Goal: Task Accomplishment & Management: Use online tool/utility

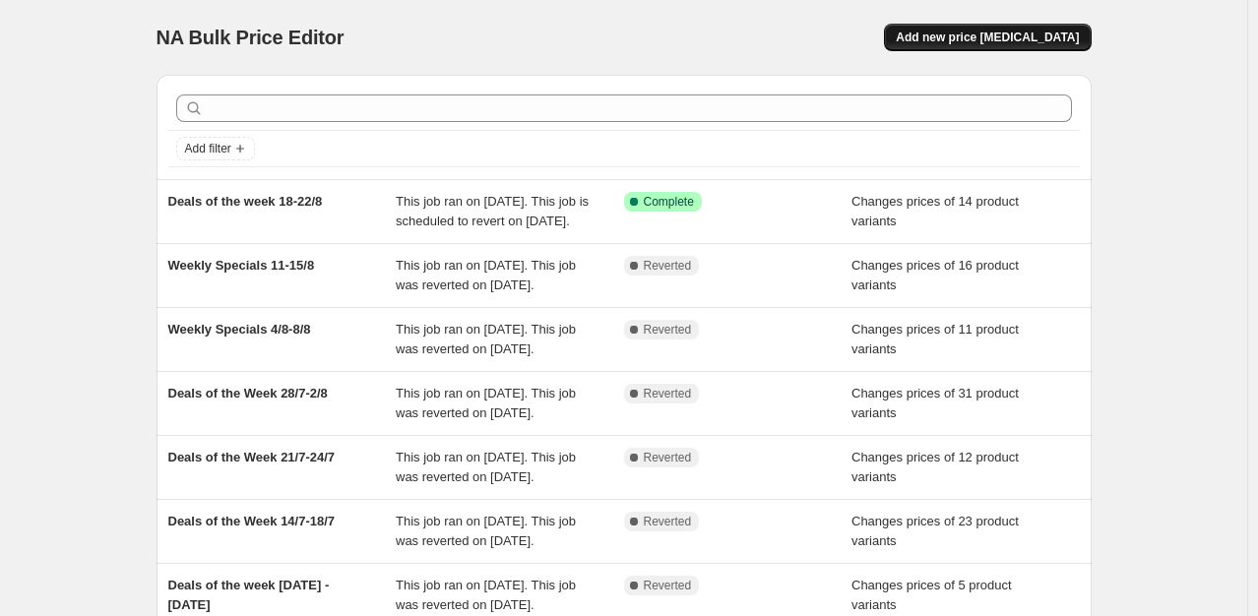
click at [973, 38] on span "Add new price [MEDICAL_DATA]" at bounding box center [987, 38] width 183 height 16
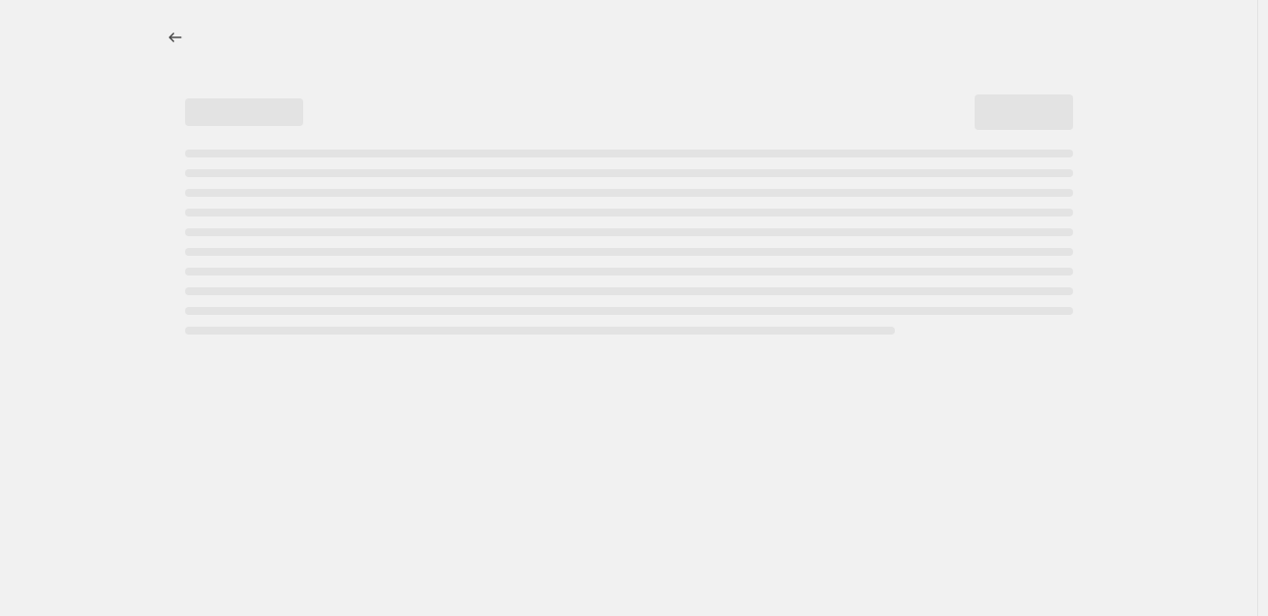
select select "percentage"
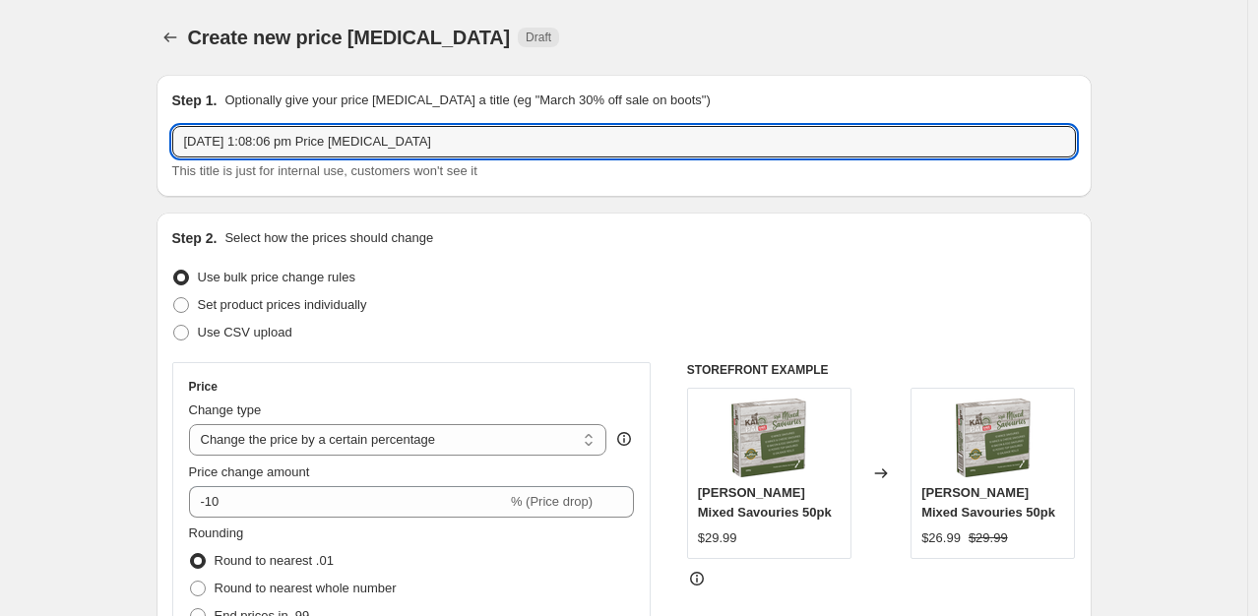
drag, startPoint x: 471, startPoint y: 135, endPoint x: 178, endPoint y: 118, distance: 292.9
click at [178, 118] on div "Step 1. Optionally give your price [MEDICAL_DATA] a title (eg "March 30% off sa…" at bounding box center [624, 136] width 904 height 91
type input "Deals of the week 25-29/8"
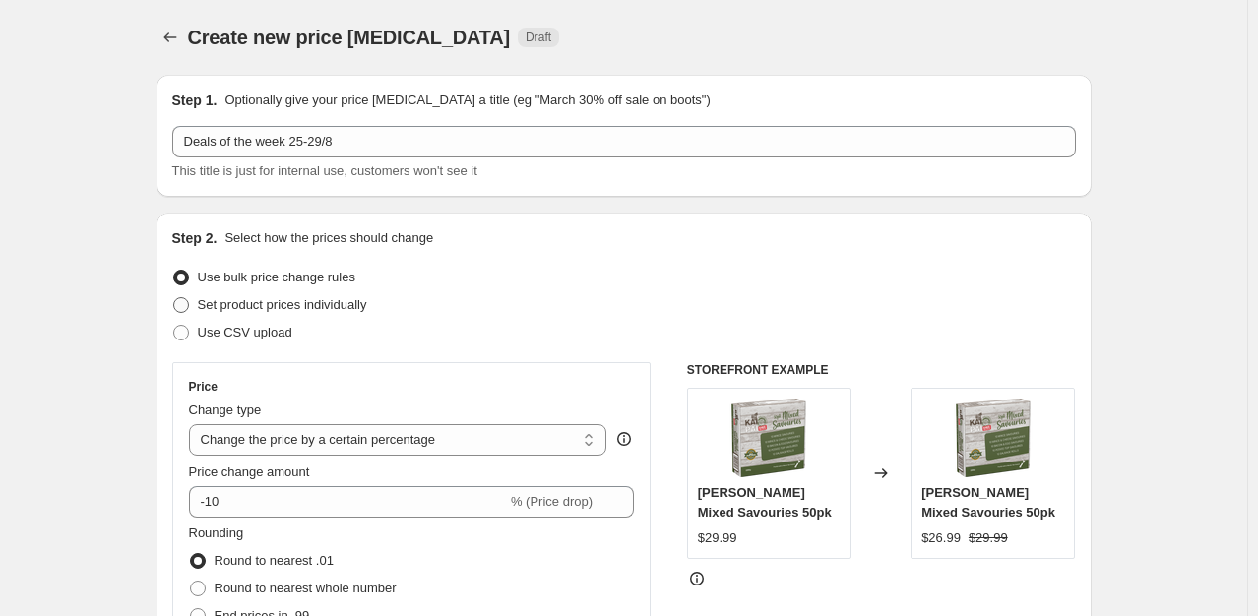
click at [271, 302] on span "Set product prices individually" at bounding box center [282, 304] width 169 height 15
click at [174, 298] on input "Set product prices individually" at bounding box center [173, 297] width 1 height 1
radio input "true"
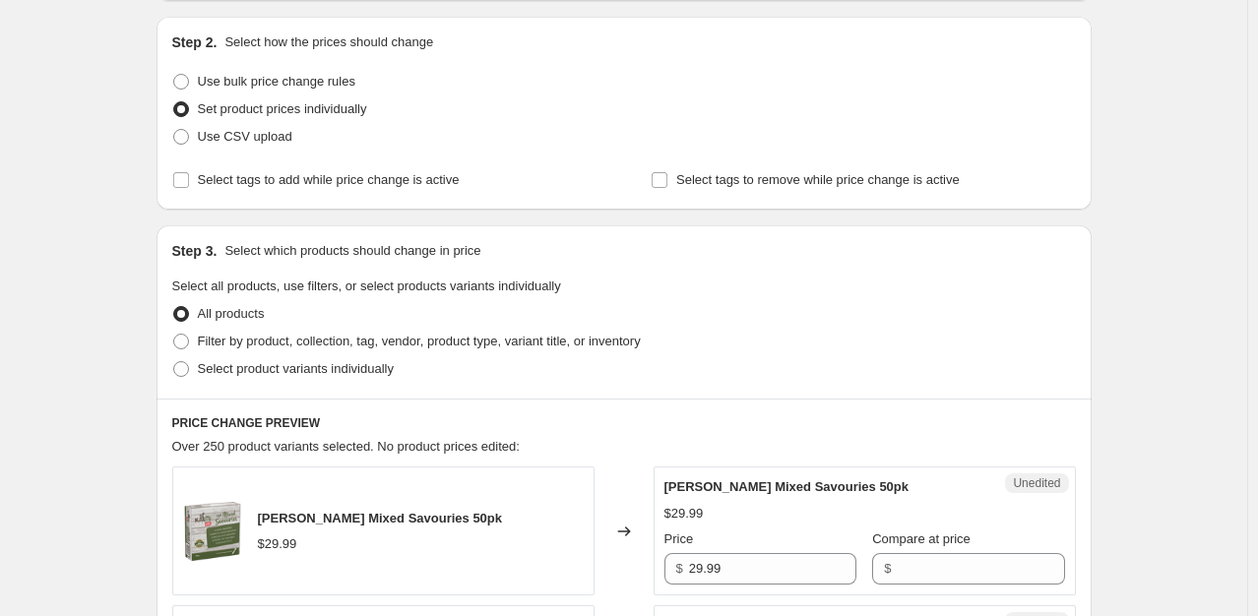
scroll to position [197, 0]
click at [260, 337] on span "Filter by product, collection, tag, vendor, product type, variant title, or inv…" at bounding box center [419, 340] width 443 height 15
click at [174, 334] on input "Filter by product, collection, tag, vendor, product type, variant title, or inv…" at bounding box center [173, 333] width 1 height 1
radio input "true"
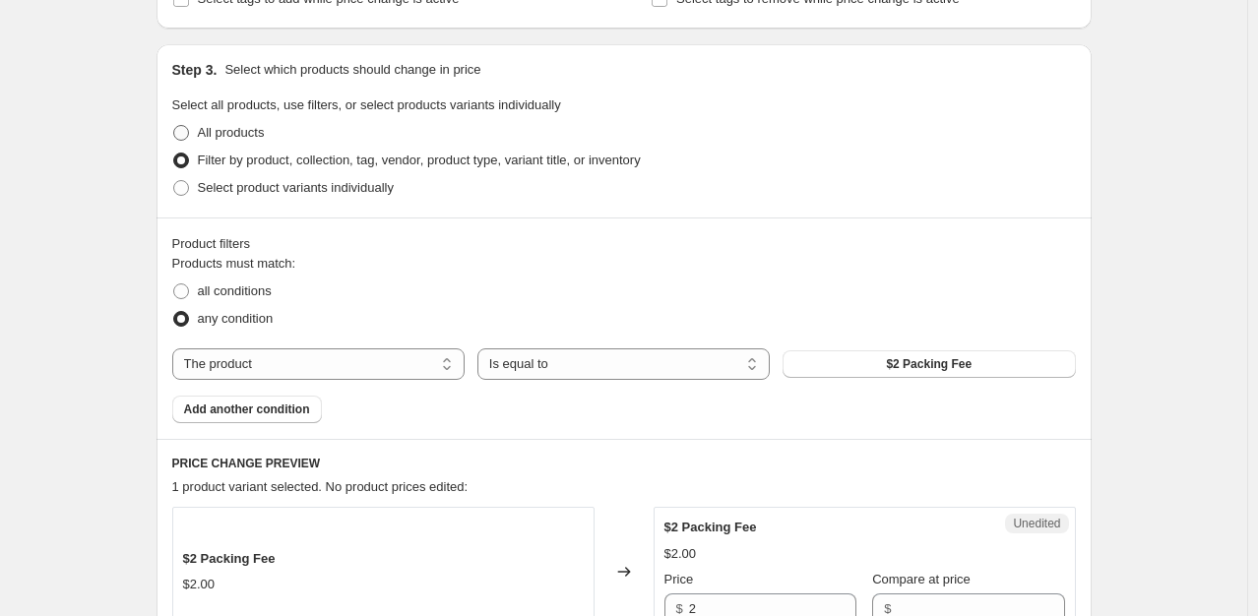
scroll to position [394, 0]
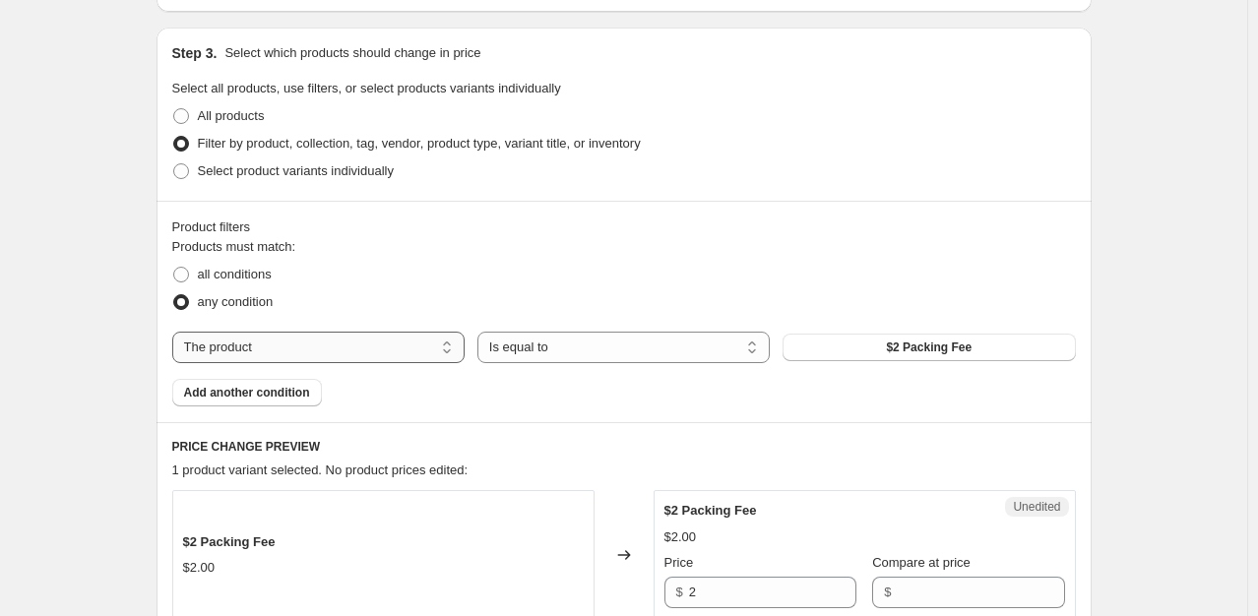
click at [441, 358] on select "The product The product's collection The product's tag The product's vendor The…" at bounding box center [318, 348] width 292 height 32
select select "collection"
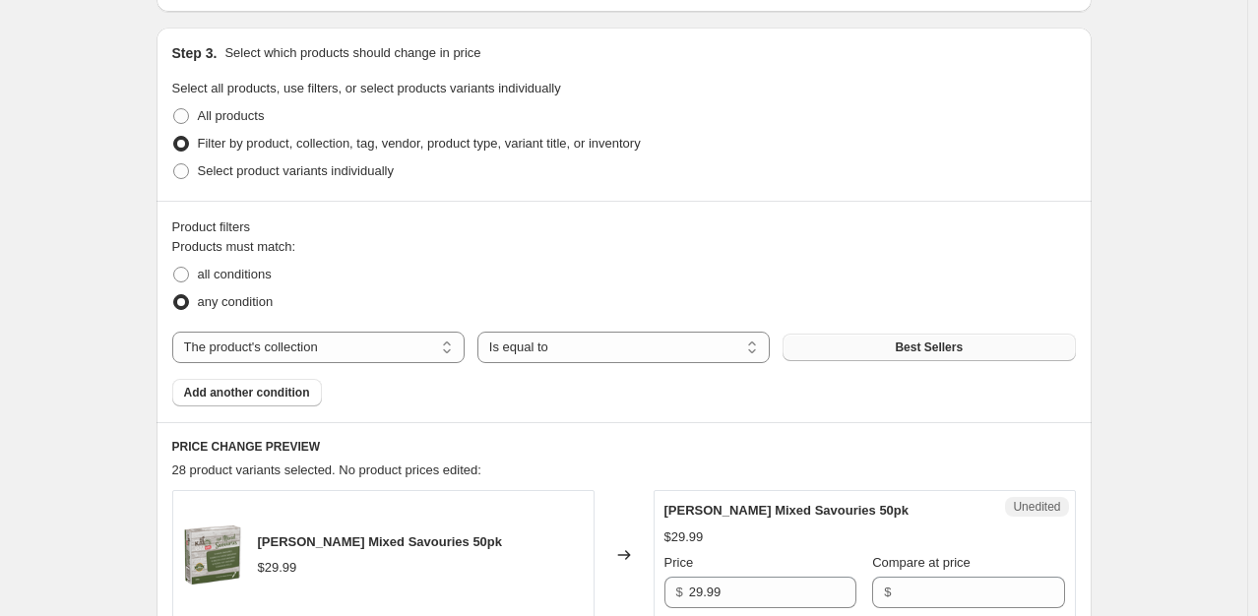
click at [829, 349] on button "Best Sellers" at bounding box center [929, 348] width 292 height 28
